Goal: Check status: Check status

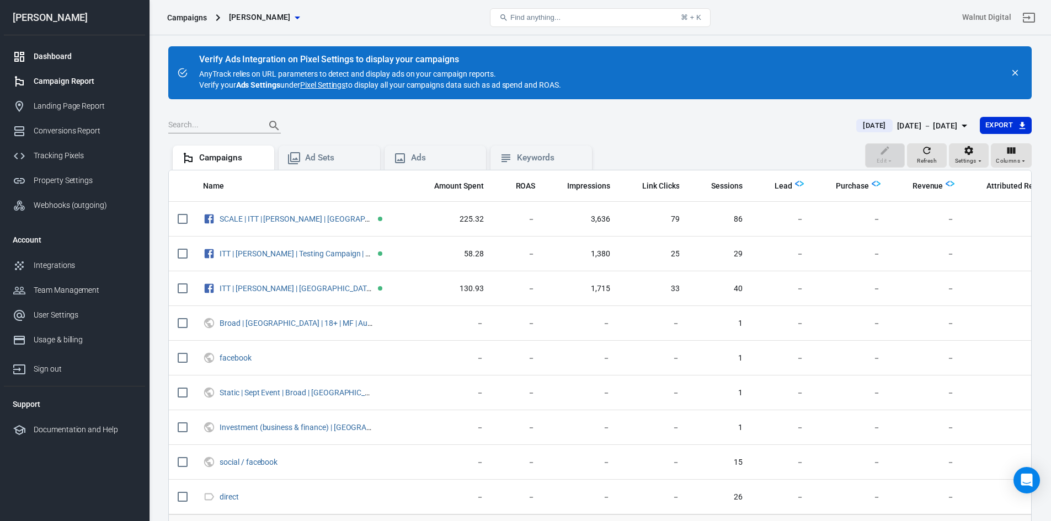
click at [43, 54] on div "Dashboard" at bounding box center [85, 57] width 103 height 12
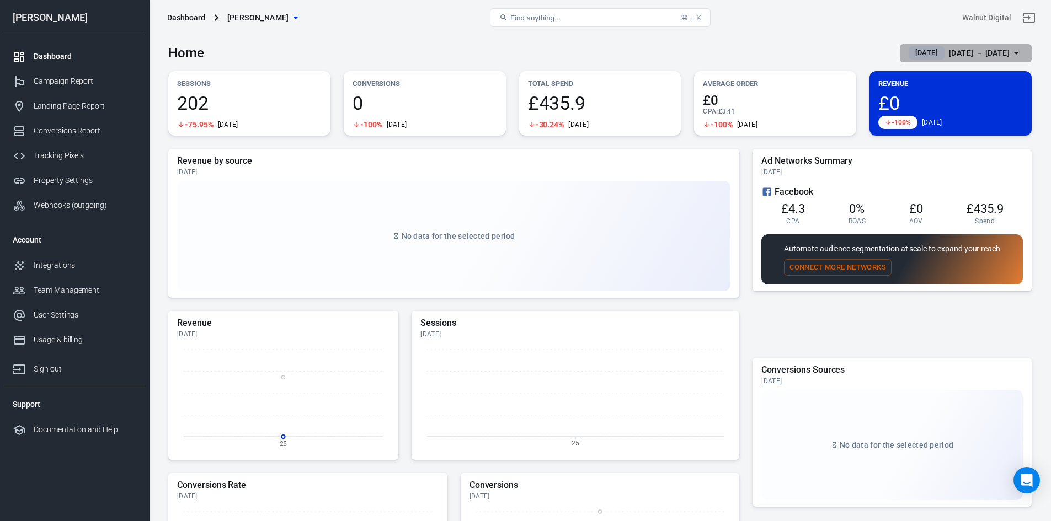
click at [911, 53] on span "[DATE]" at bounding box center [926, 52] width 31 height 11
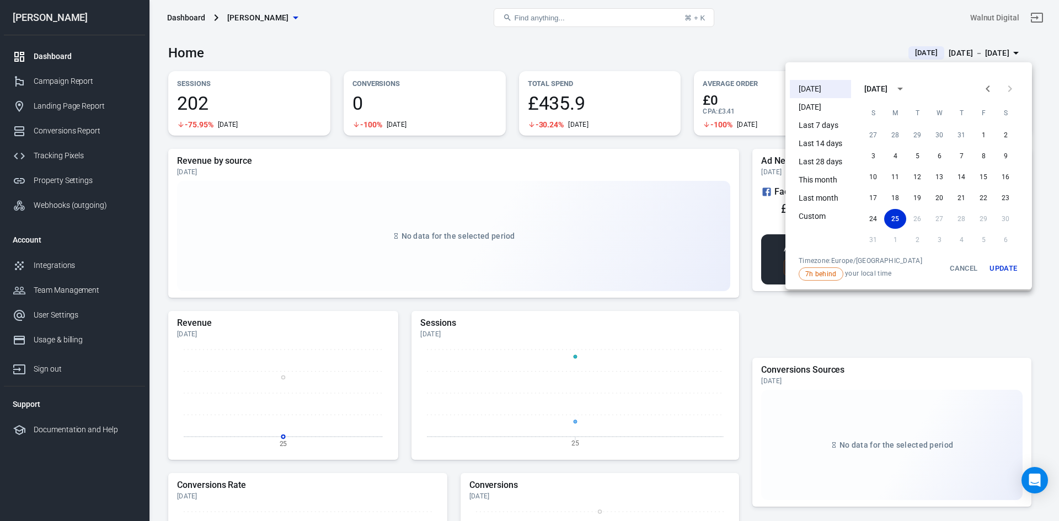
click at [775, 46] on div at bounding box center [529, 260] width 1059 height 521
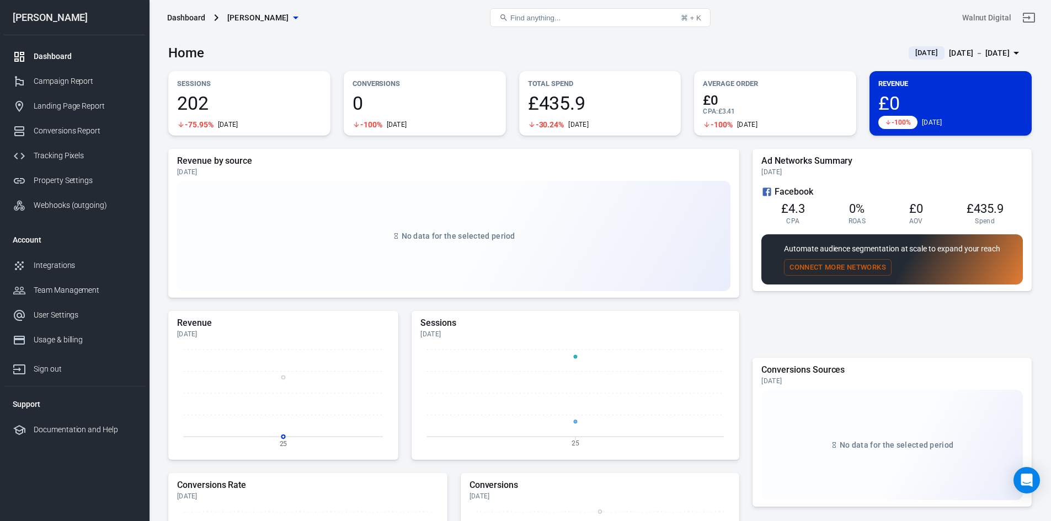
click at [911, 52] on span "[DATE]" at bounding box center [926, 52] width 31 height 11
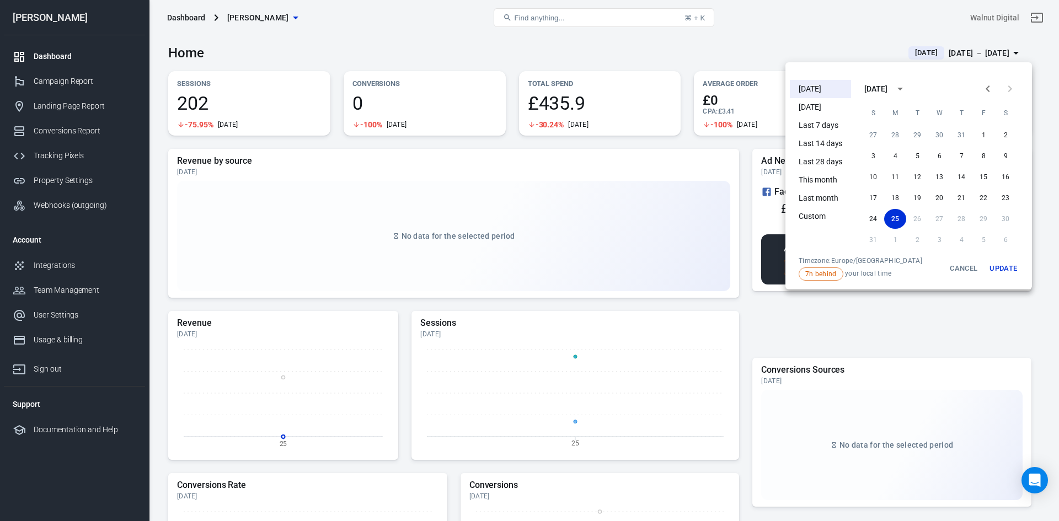
click at [818, 88] on li "[DATE]" at bounding box center [820, 89] width 61 height 18
drag, startPoint x: 818, startPoint y: 88, endPoint x: 1010, endPoint y: 288, distance: 277.7
click at [818, 88] on ul "[DATE] [DATE] Last 7 days Last 14 days Last 28 days This month Last month Custom" at bounding box center [820, 166] width 61 height 181
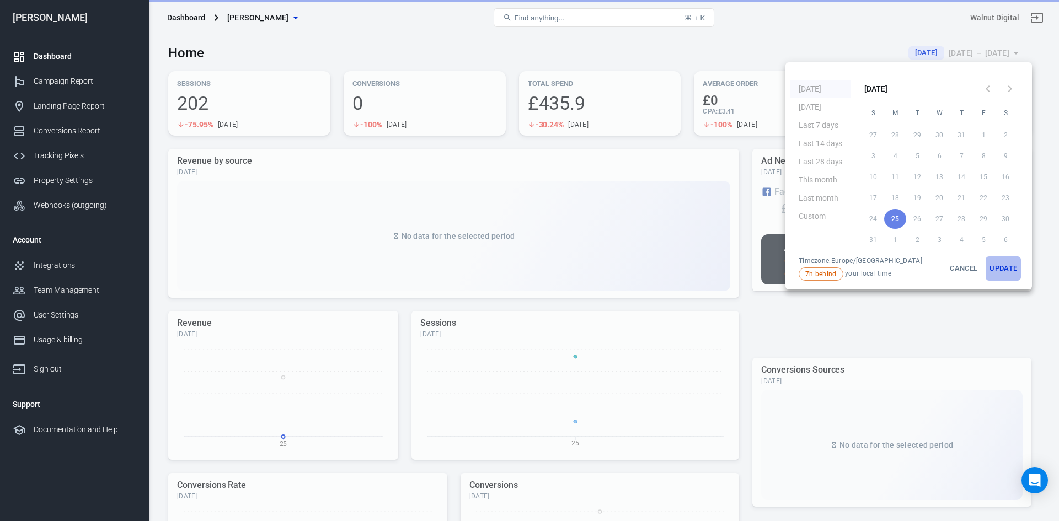
click at [995, 266] on button "Update" at bounding box center [1003, 268] width 35 height 24
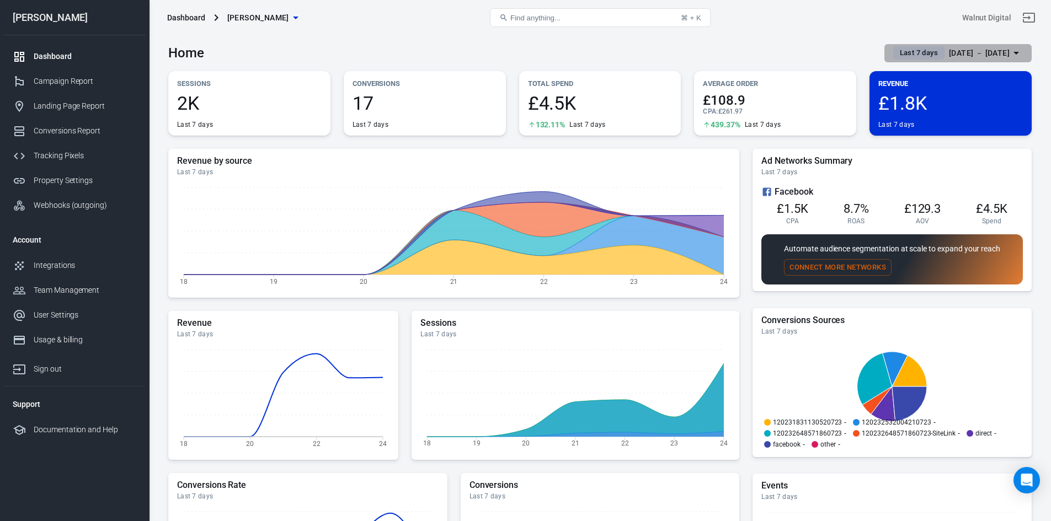
click at [896, 53] on span "Last 7 days" at bounding box center [918, 52] width 47 height 11
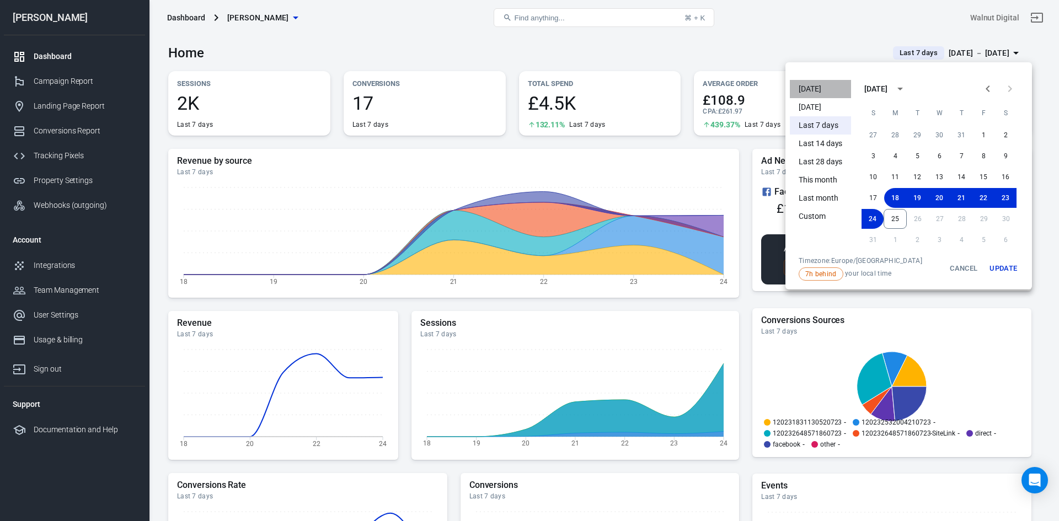
click at [810, 84] on li "[DATE]" at bounding box center [820, 89] width 61 height 18
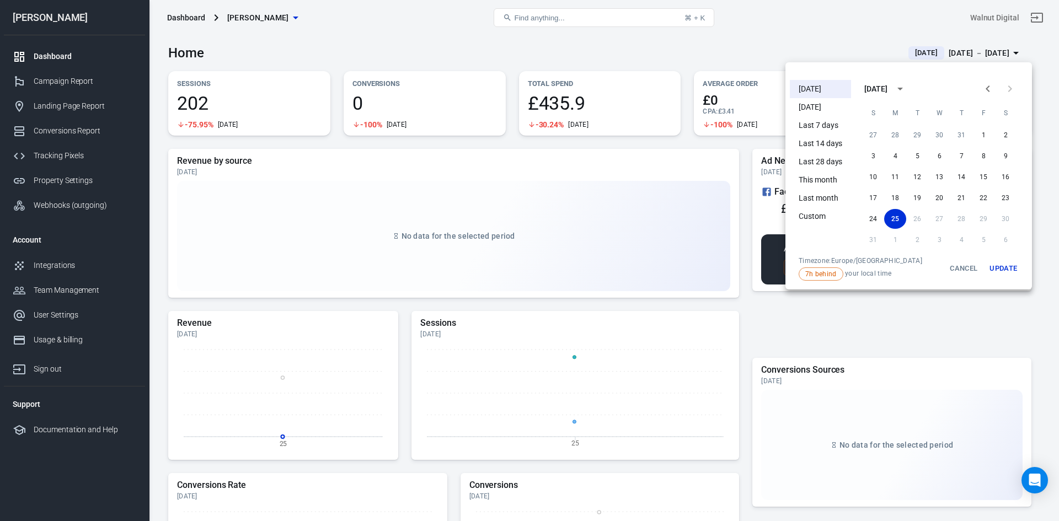
click at [710, 44] on div at bounding box center [529, 260] width 1059 height 521
